Goal: Understand process/instructions: Learn how to perform a task or action

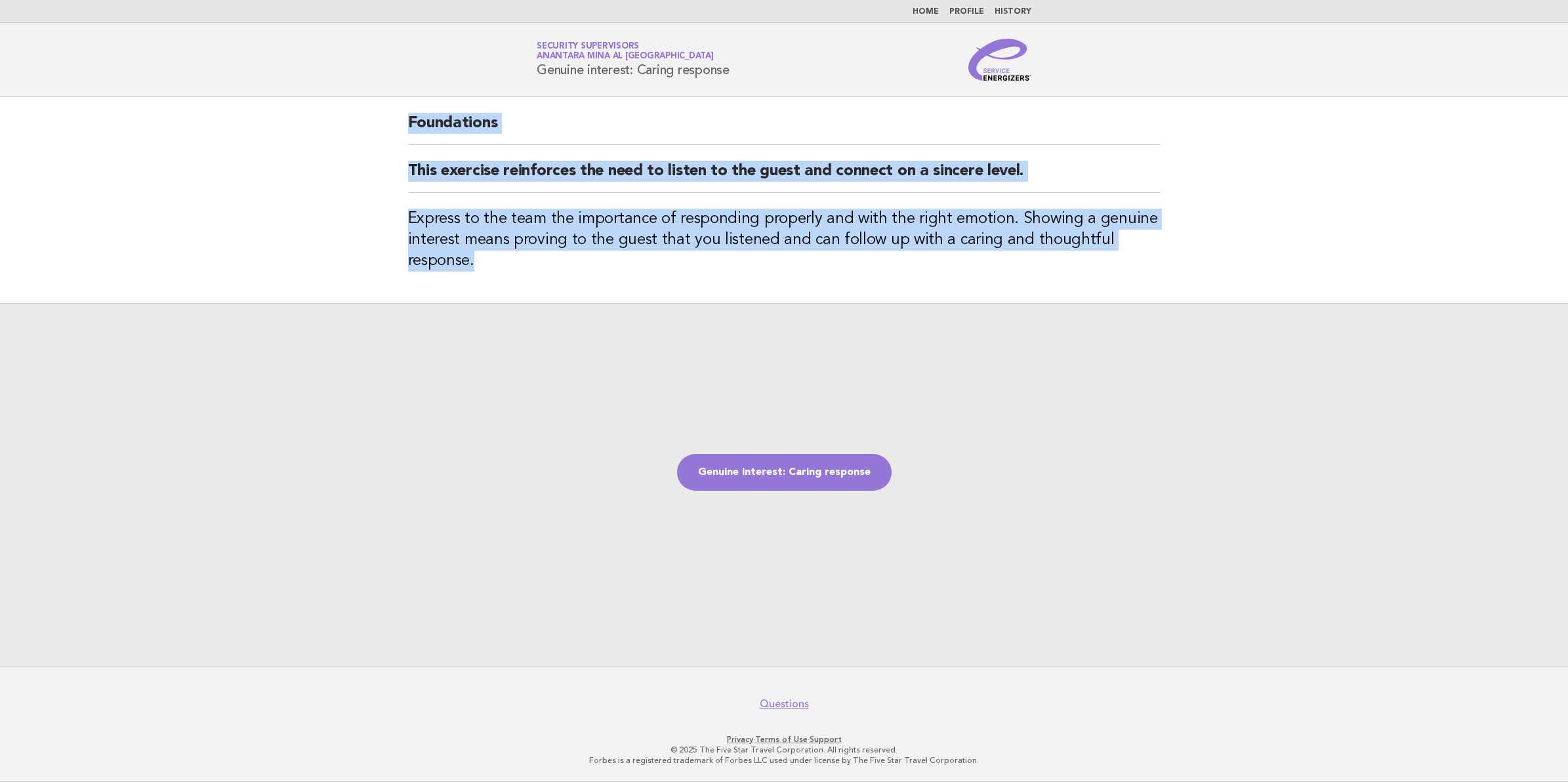
drag, startPoint x: 411, startPoint y: 120, endPoint x: 479, endPoint y: 271, distance: 165.6
click at [479, 271] on div "Foundations This exercise reinforces the need to listen to the guest and connec…" at bounding box center [784, 200] width 784 height 206
copy div "Foundations This exercise reinforces the need to listen to the guest and connec…"
click at [791, 462] on link "Genuine interest: Caring response" at bounding box center [784, 472] width 214 height 37
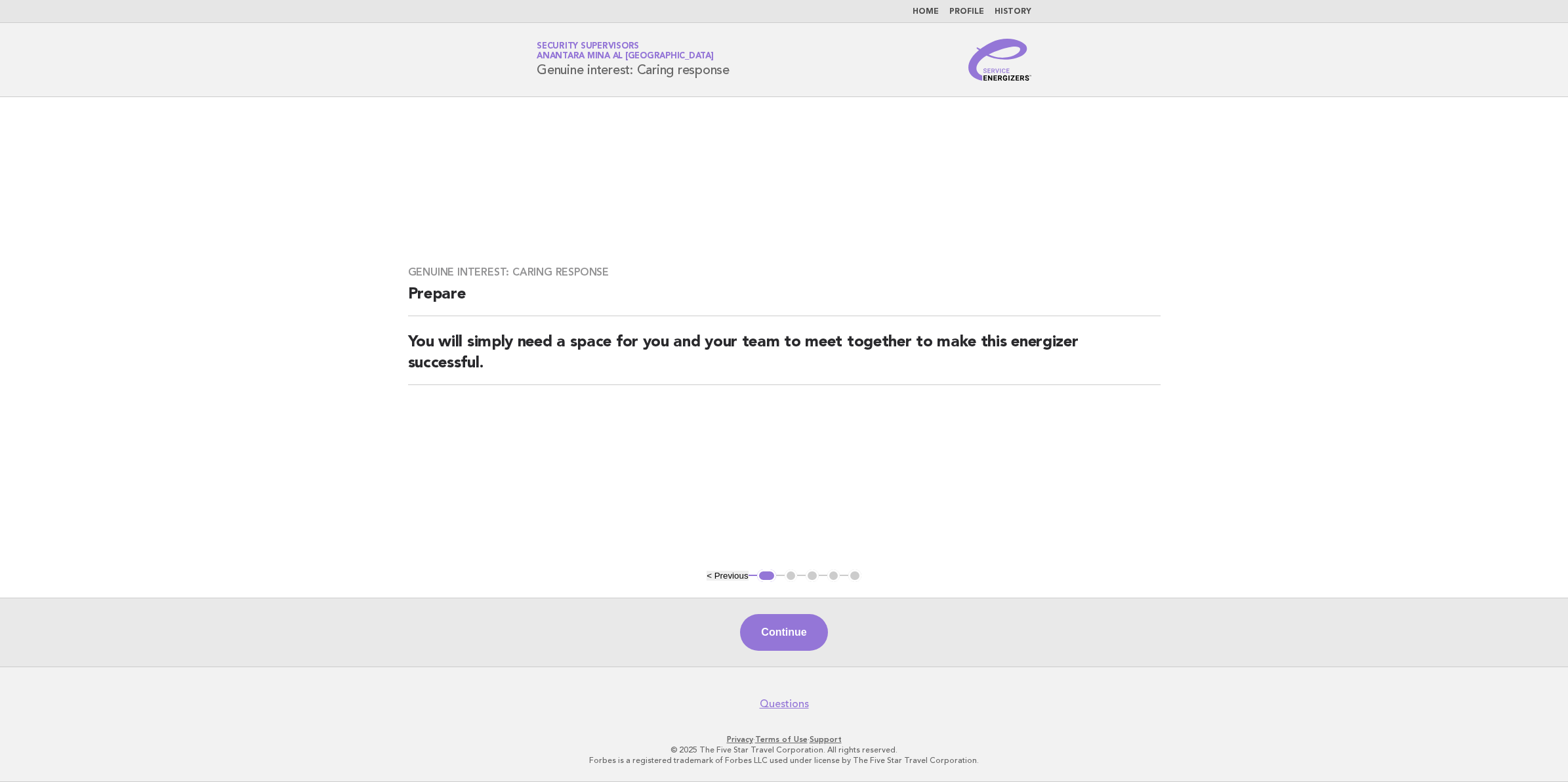
click at [717, 574] on button "< Previous" at bounding box center [727, 576] width 42 height 10
click at [708, 576] on button "< Previous" at bounding box center [727, 576] width 42 height 10
click at [726, 578] on button "< Previous" at bounding box center [727, 576] width 42 height 10
click at [723, 577] on button "< Previous" at bounding box center [727, 576] width 42 height 10
click at [708, 573] on button "< Previous" at bounding box center [727, 576] width 42 height 10
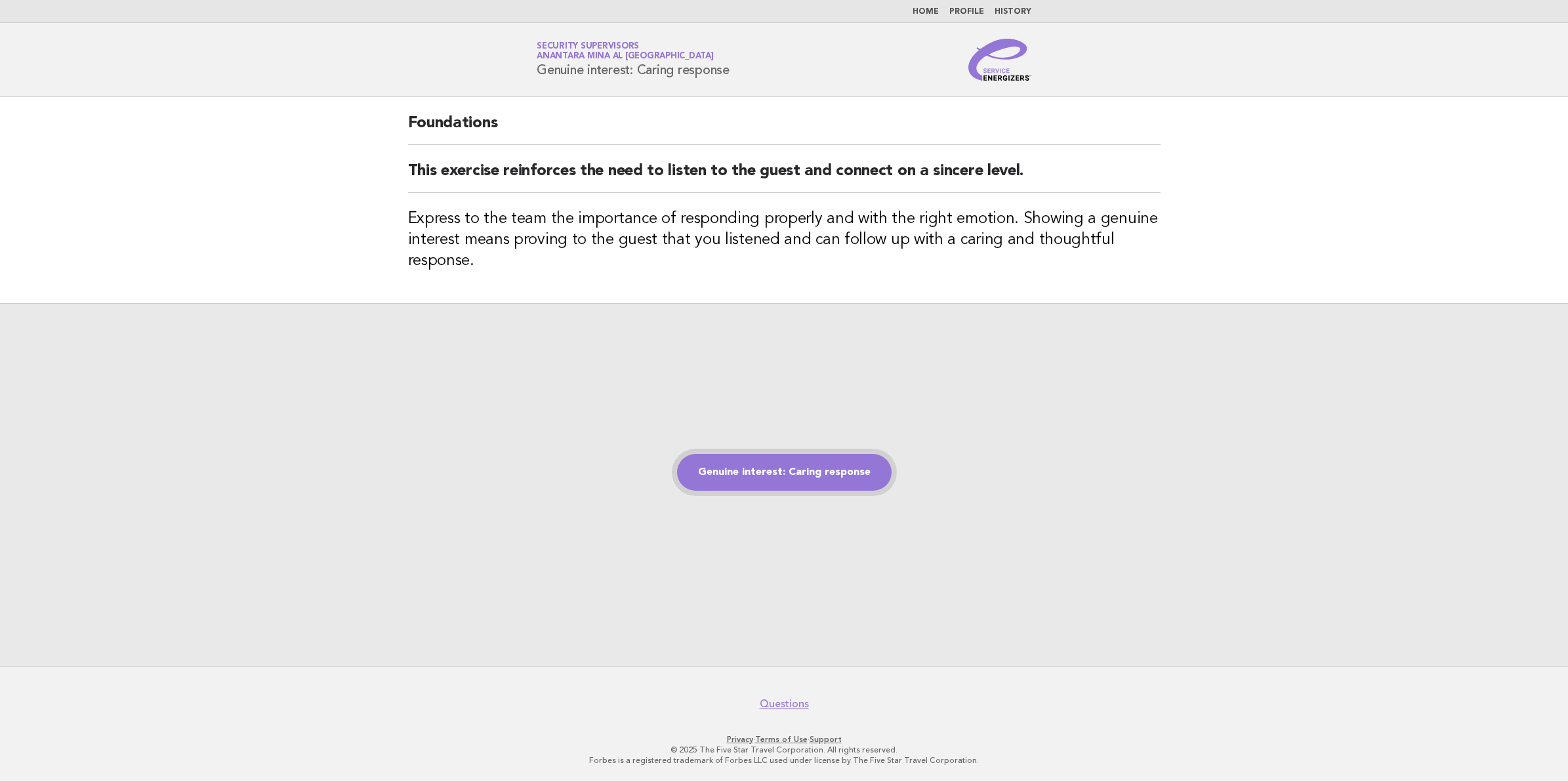
click at [754, 460] on link "Genuine interest: Caring response" at bounding box center [784, 472] width 214 height 37
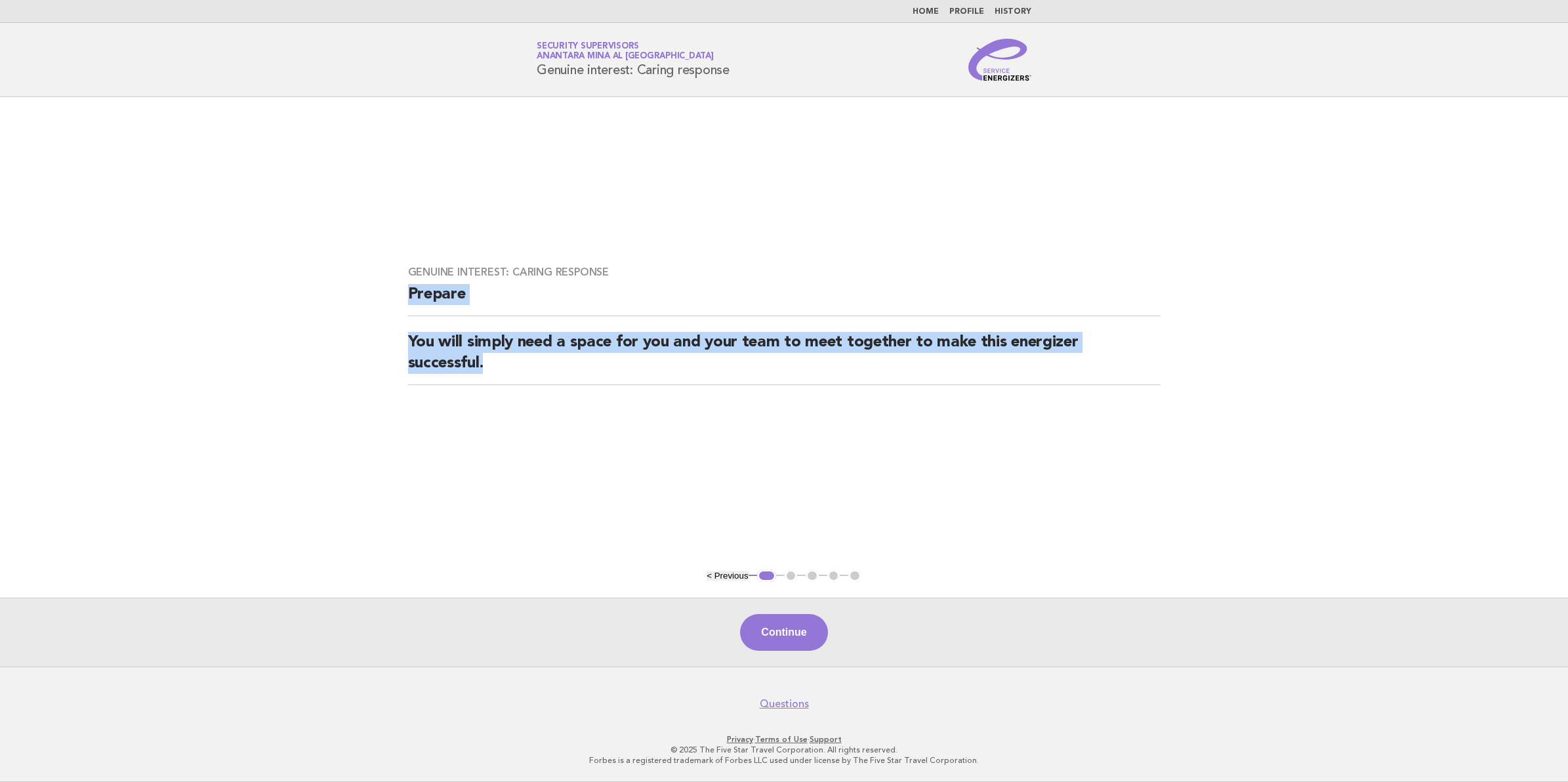
drag, startPoint x: 408, startPoint y: 296, endPoint x: 493, endPoint y: 377, distance: 117.4
click at [493, 377] on div "Genuine interest: Caring response Prepare You will simply need a space for you …" at bounding box center [784, 333] width 784 height 166
copy div "Prepare You will simply need a space for you and your team to meet together to …"
click at [797, 632] on button "Continue" at bounding box center [783, 632] width 87 height 37
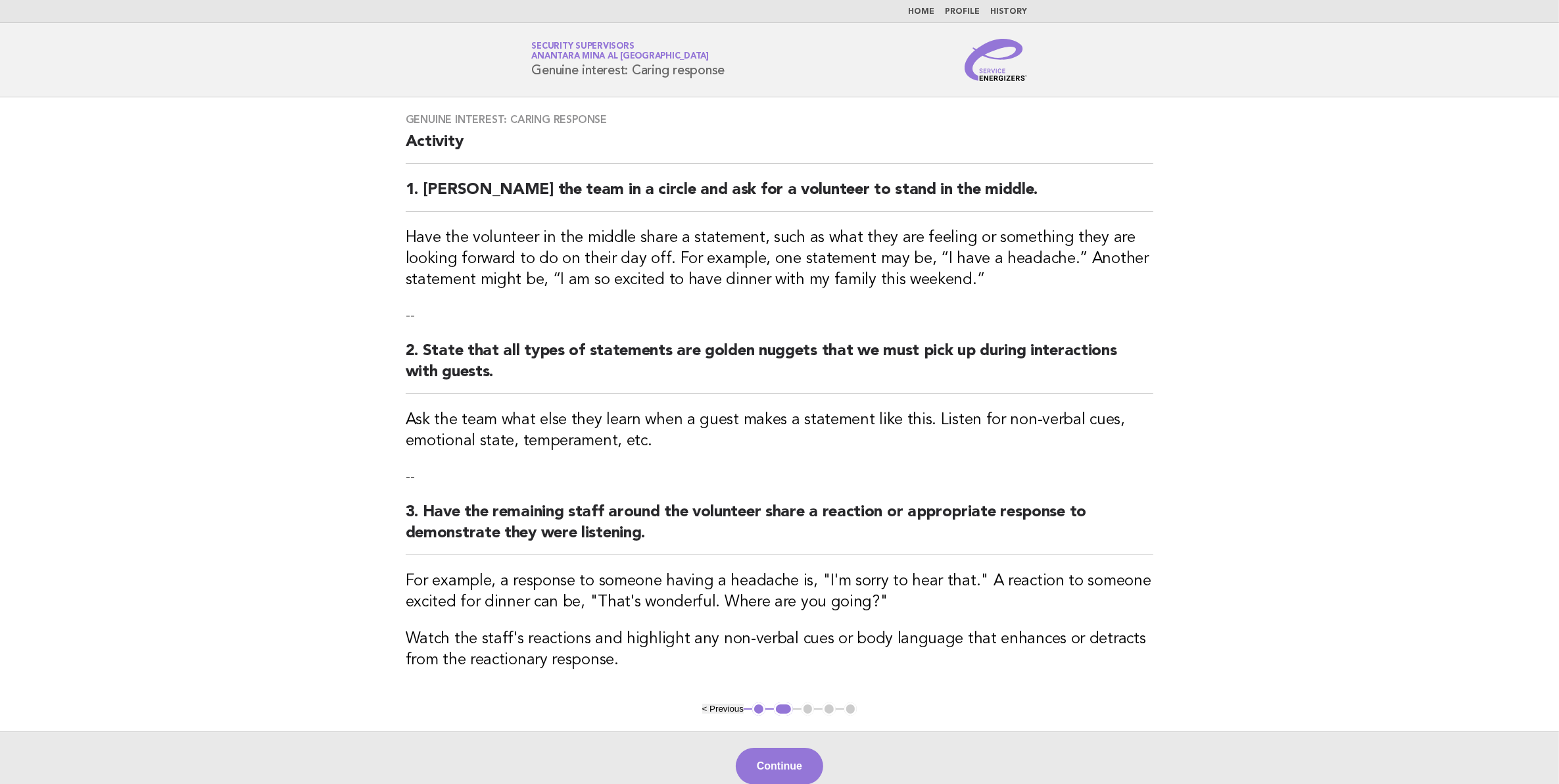
click at [406, 139] on h2 "Activity" at bounding box center [780, 147] width 748 height 32
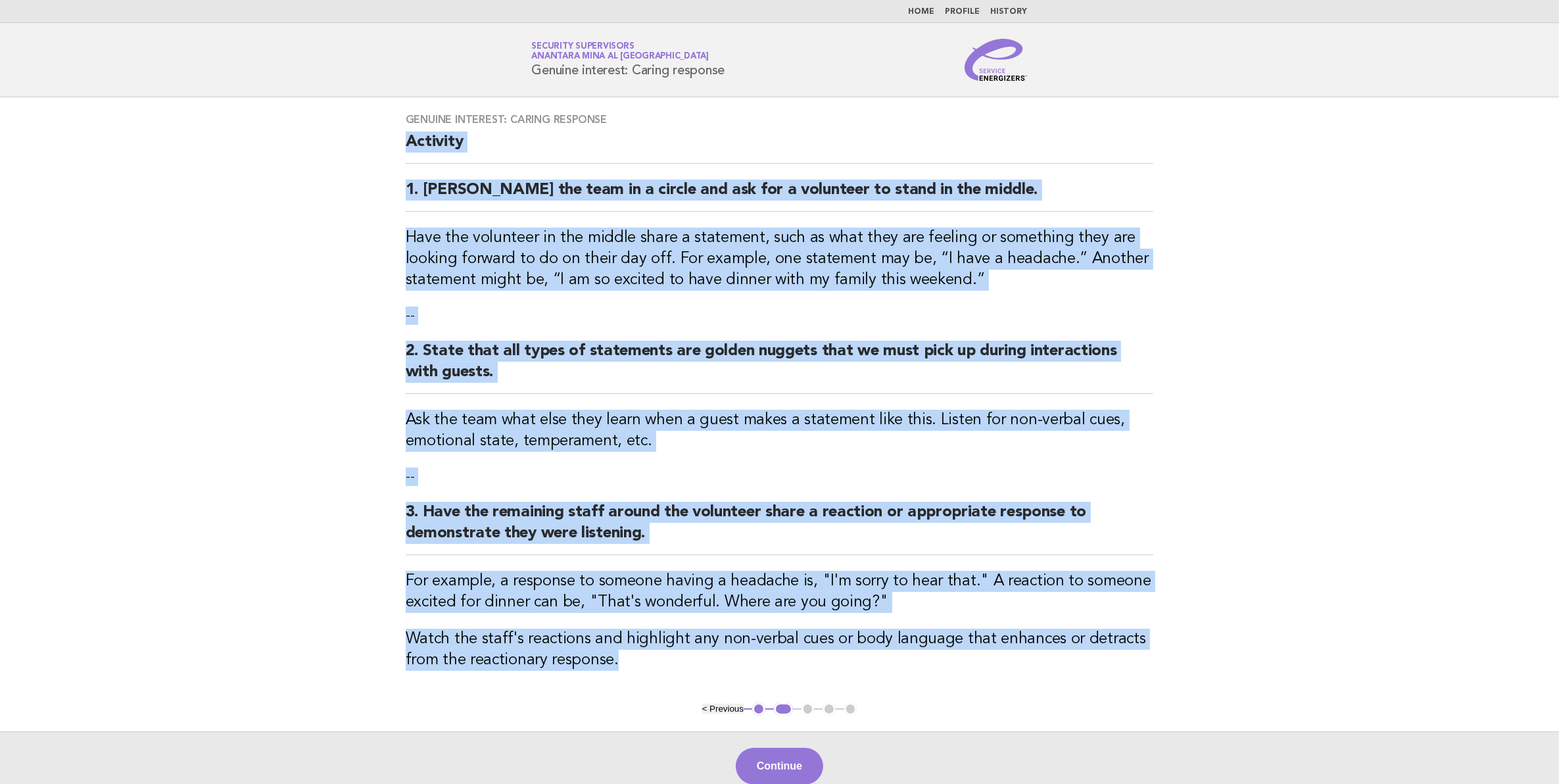
drag, startPoint x: 402, startPoint y: 142, endPoint x: 620, endPoint y: 656, distance: 558.3
click at [620, 656] on div "Genuine interest: Caring response Activity 1. Gather the team in a circle and a…" at bounding box center [780, 400] width 780 height 605
copy div "Activity 1. Gather the team in a circle and ask for a volunteer to stand in the…"
click at [817, 762] on button "Continue" at bounding box center [779, 766] width 87 height 37
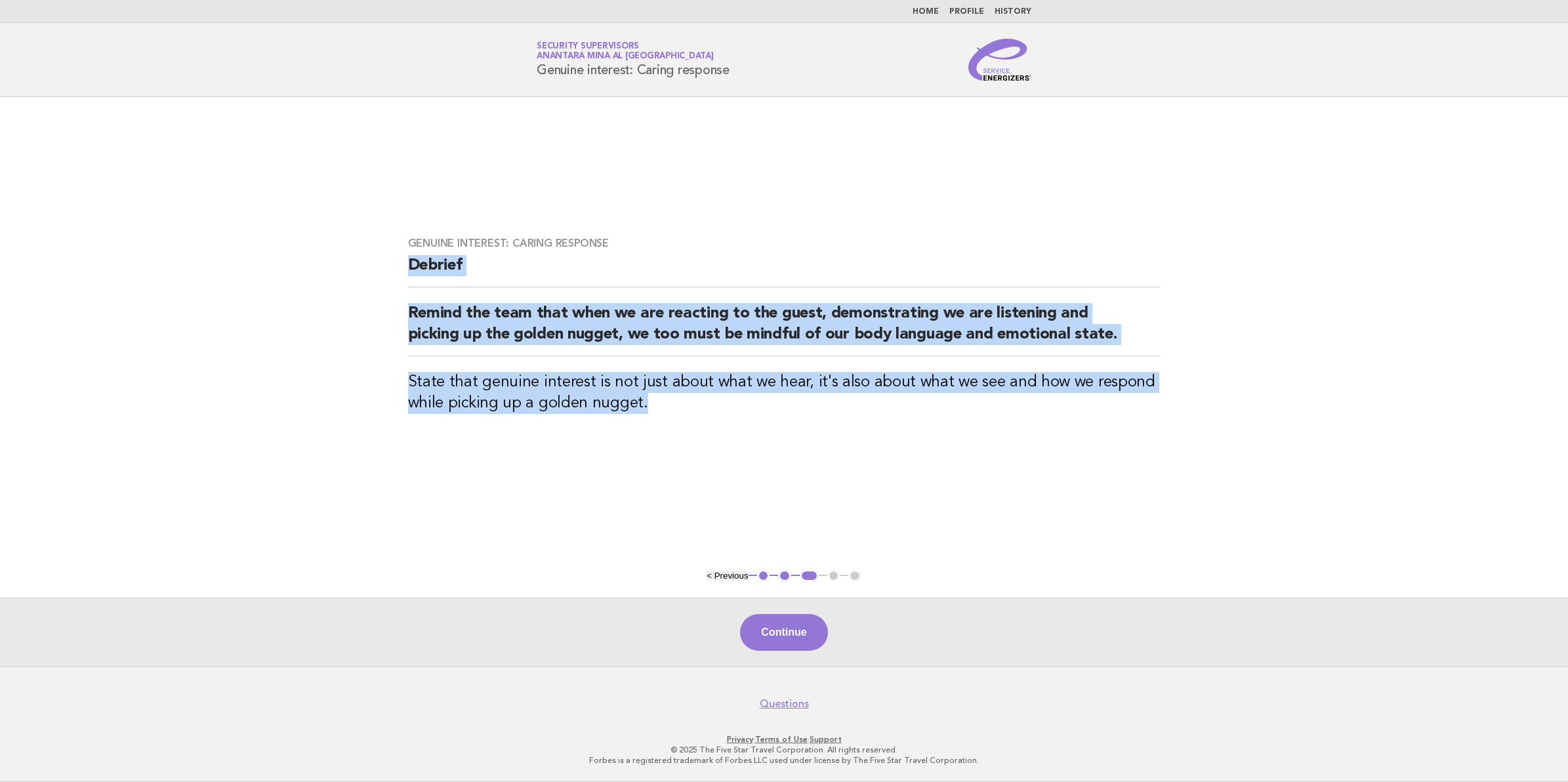
drag, startPoint x: 407, startPoint y: 267, endPoint x: 664, endPoint y: 421, distance: 299.6
click at [664, 421] on div "Genuine interest: Caring response Debrief Remind the team that when we are reac…" at bounding box center [784, 333] width 784 height 224
copy div "Debrief Remind the team that when we are reacting to the guest, demonstrating w…"
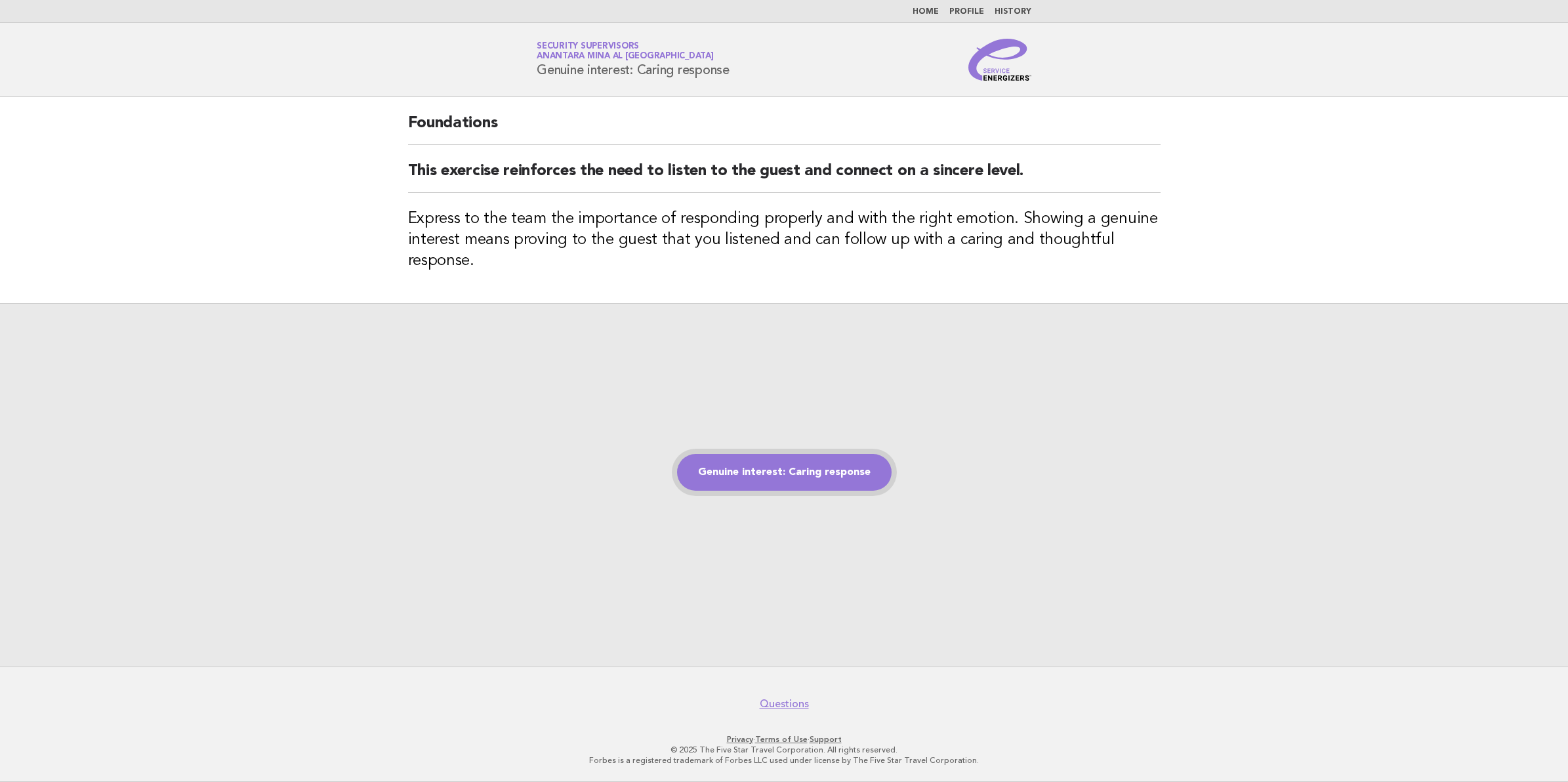
click at [811, 464] on link "Genuine interest: Caring response" at bounding box center [784, 472] width 214 height 37
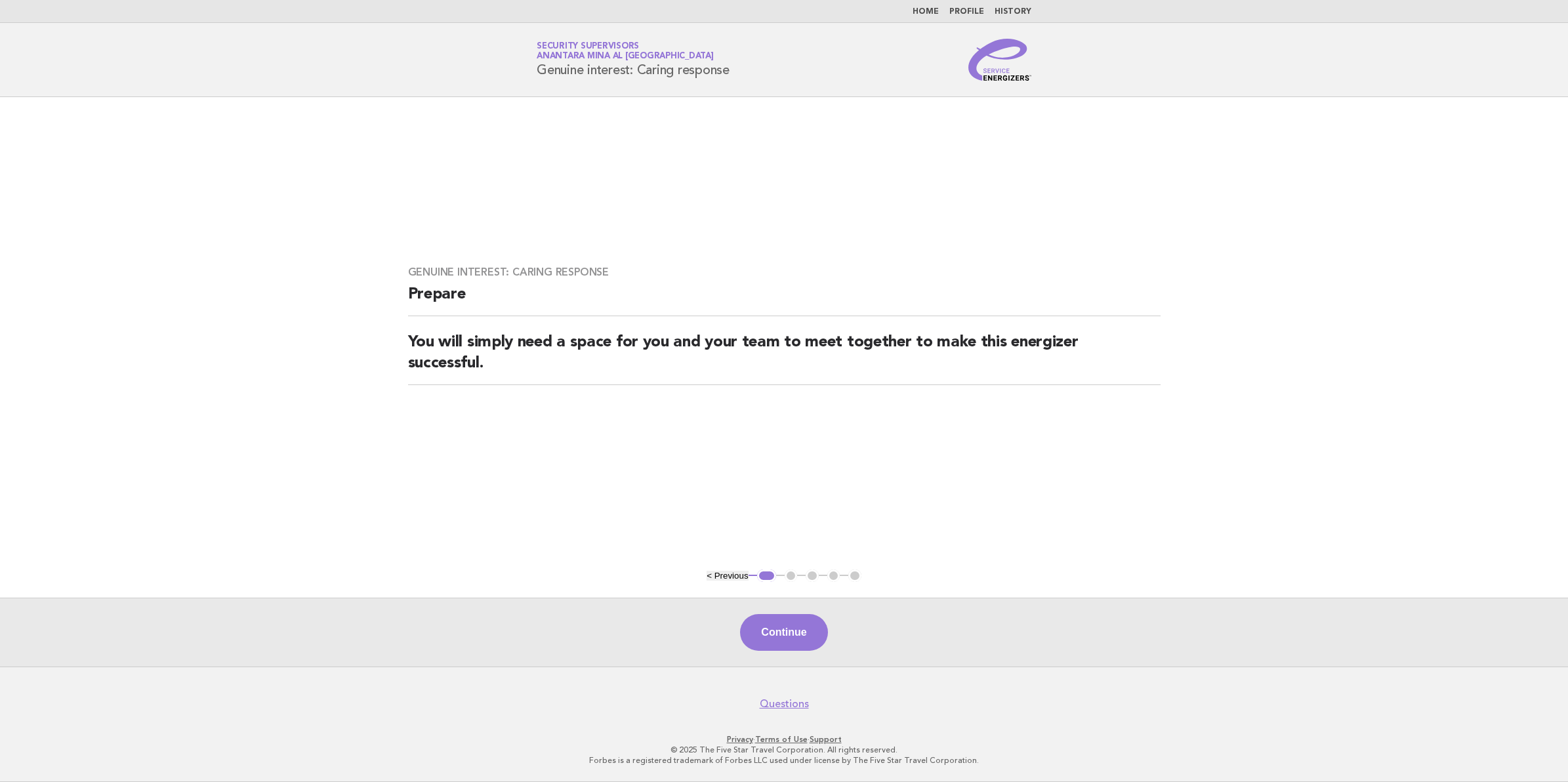
click at [796, 627] on button "Continue" at bounding box center [783, 632] width 87 height 37
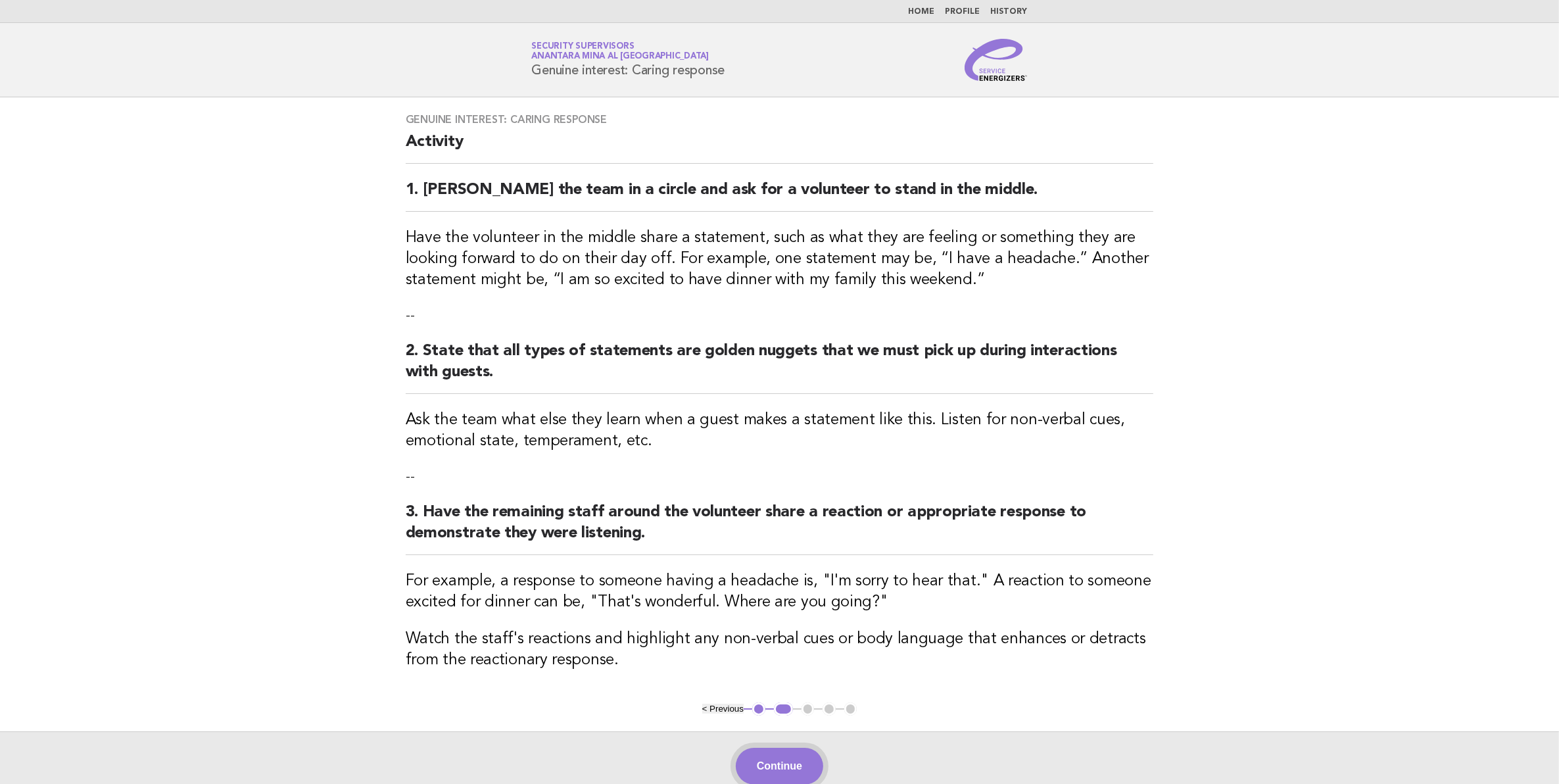
click at [777, 766] on button "Continue" at bounding box center [779, 766] width 87 height 37
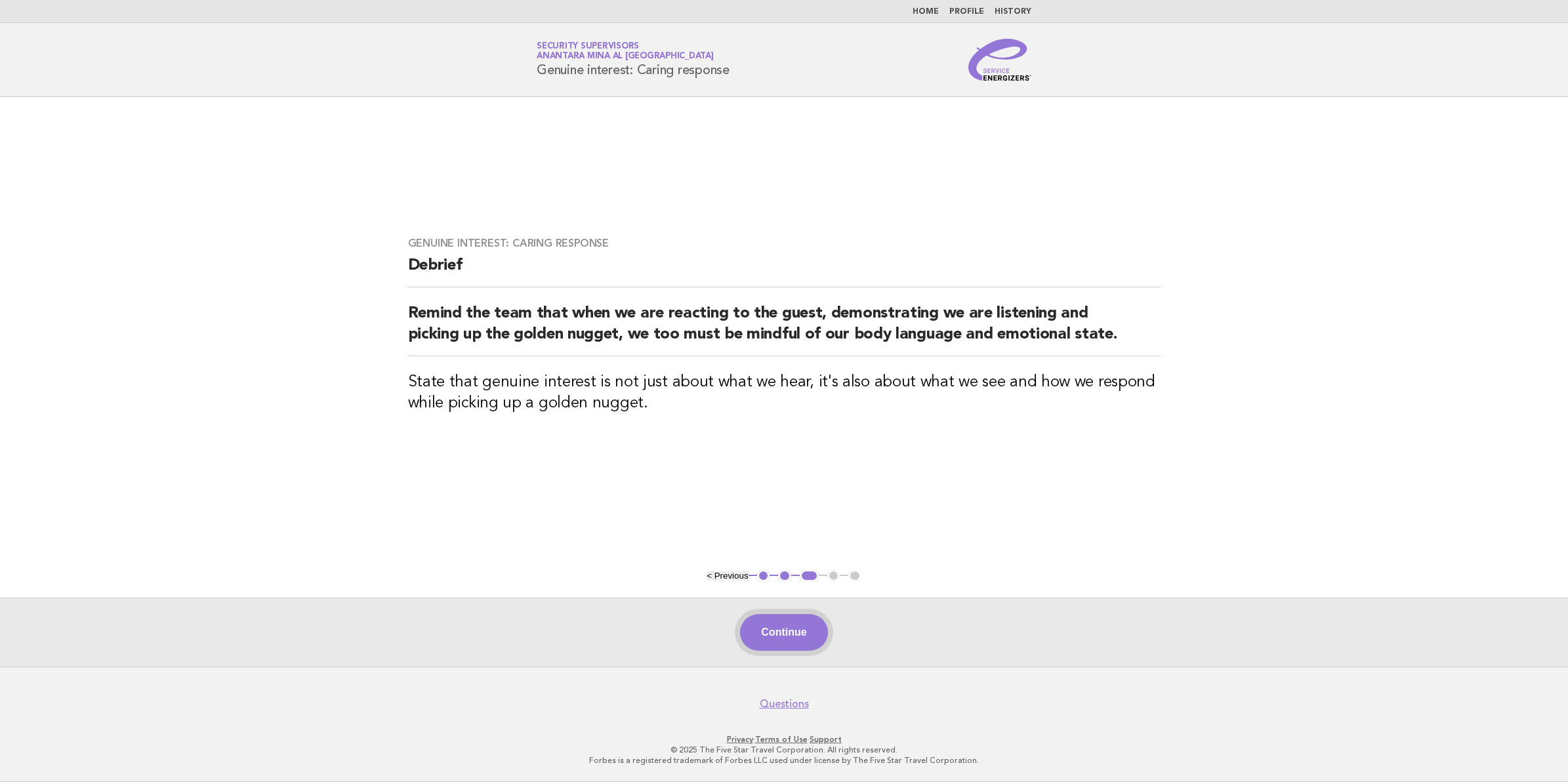
click at [807, 642] on button "Continue" at bounding box center [783, 632] width 87 height 37
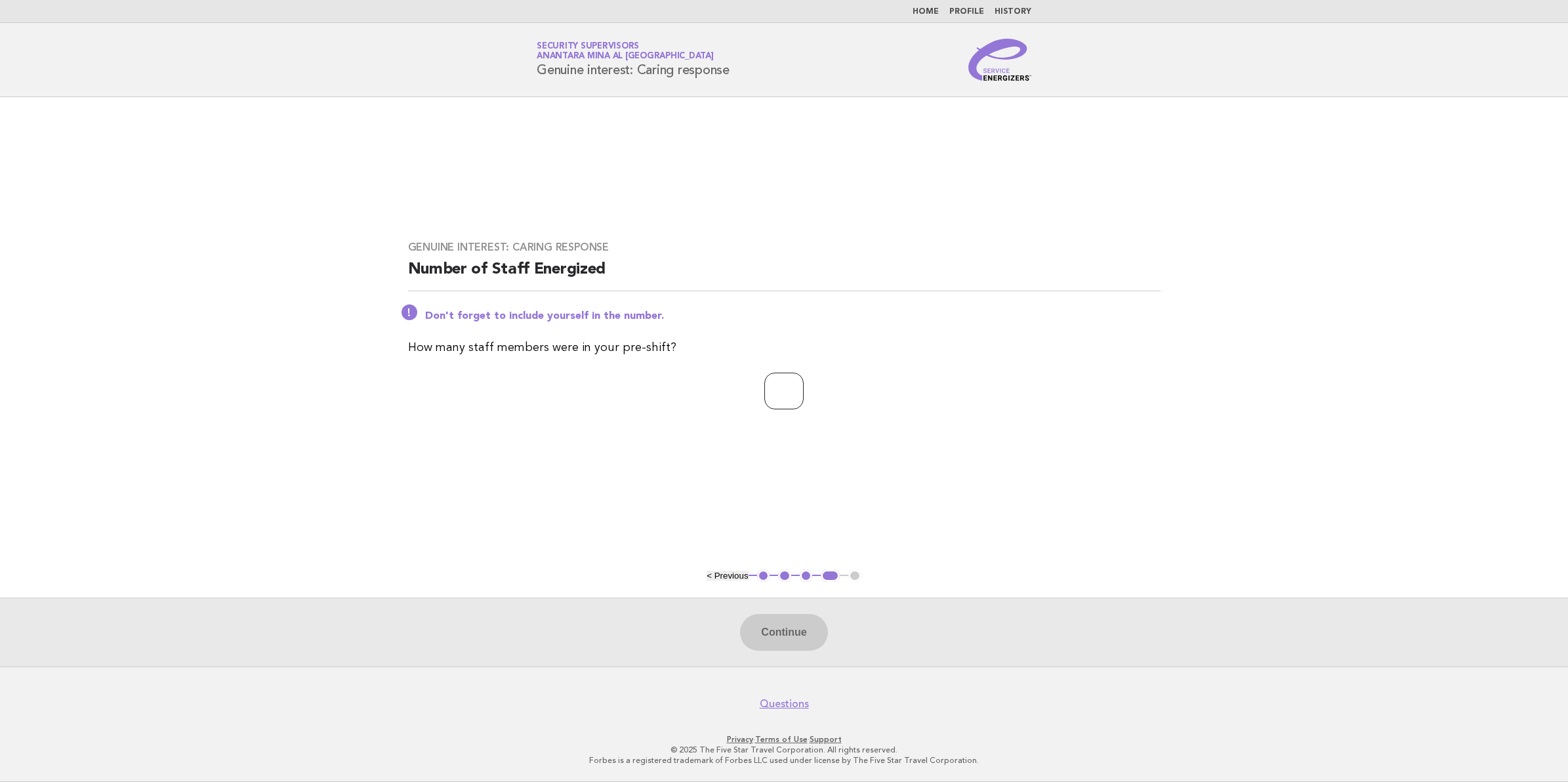
click at [772, 392] on input "number" at bounding box center [783, 391] width 39 height 37
type input "**"
click at [797, 635] on button "Continue" at bounding box center [783, 632] width 87 height 37
